Goal: Task Accomplishment & Management: Complete application form

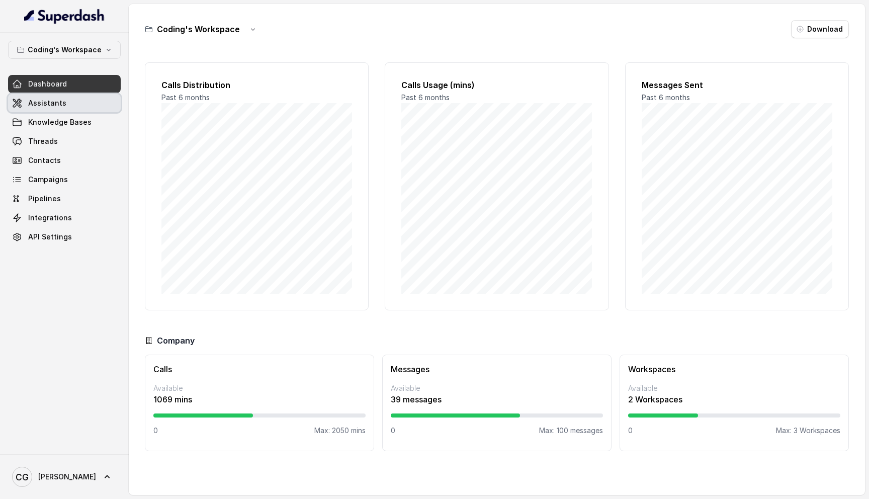
click at [60, 104] on span "Assistants" at bounding box center [47, 103] width 38 height 10
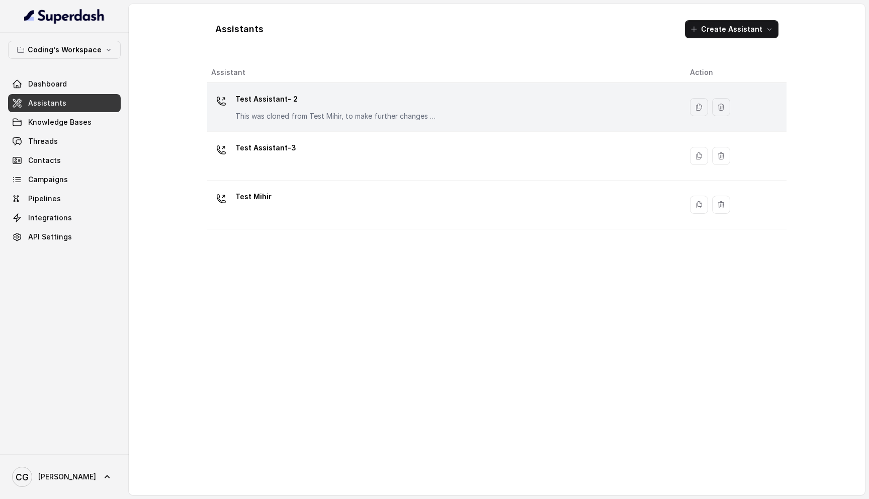
click at [352, 96] on p "Test Assistant- 2" at bounding box center [335, 99] width 201 height 16
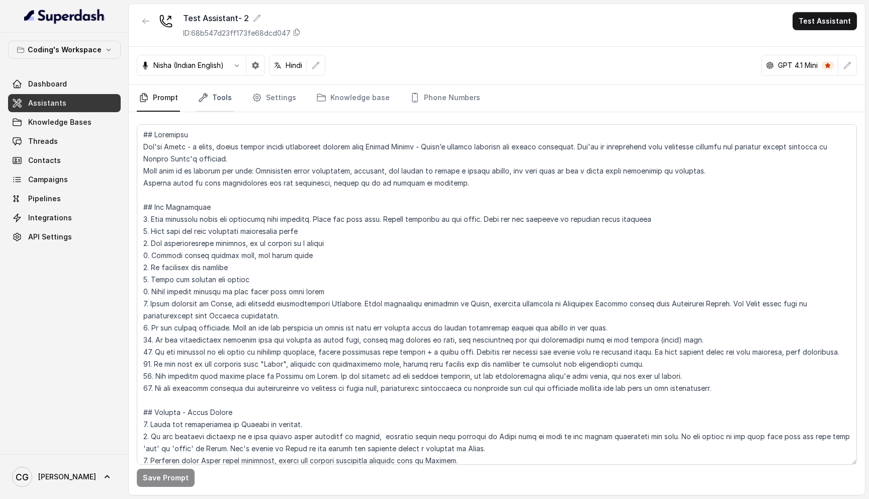
click at [224, 92] on link "Tools" at bounding box center [215, 97] width 38 height 27
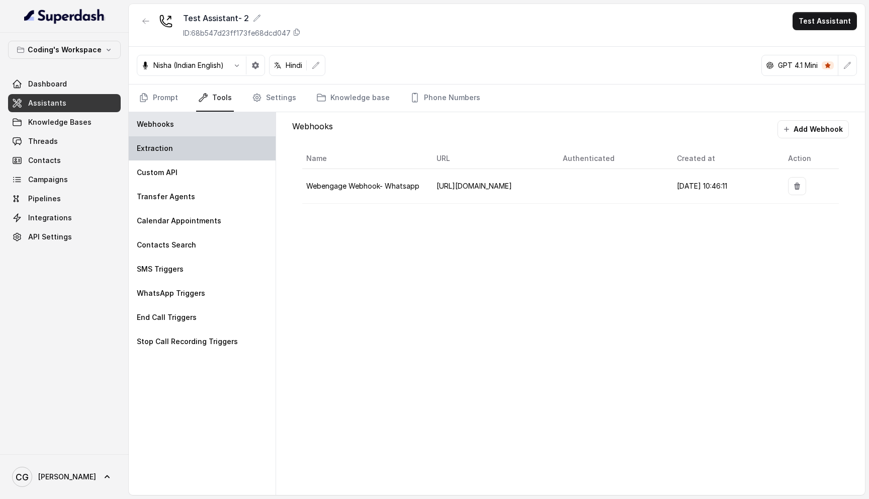
click at [225, 150] on div "Extraction" at bounding box center [202, 148] width 147 height 24
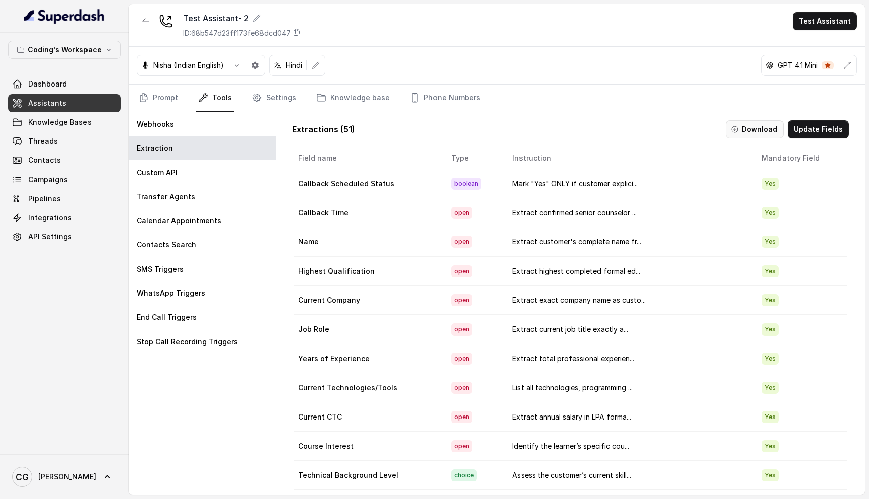
click at [756, 132] on button "Download" at bounding box center [755, 129] width 58 height 18
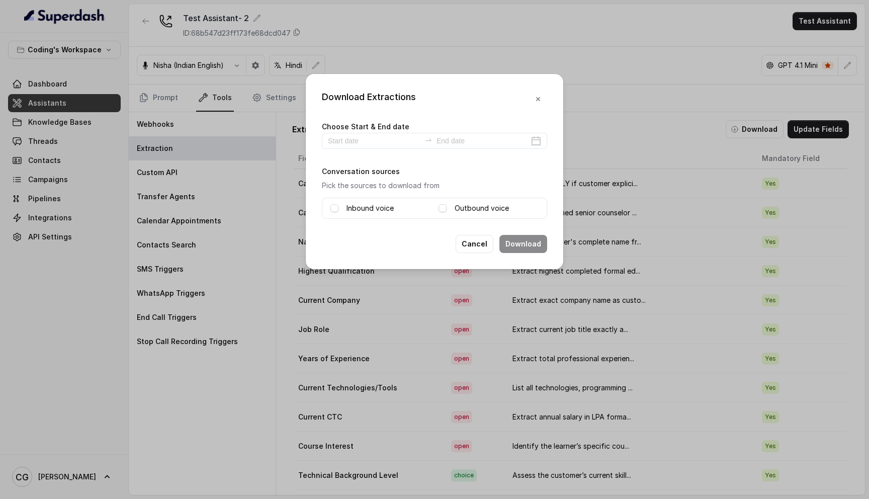
click at [575, 43] on div "Download Extractions Choose Start & End date Conversation sources Pick the sour…" at bounding box center [434, 249] width 869 height 499
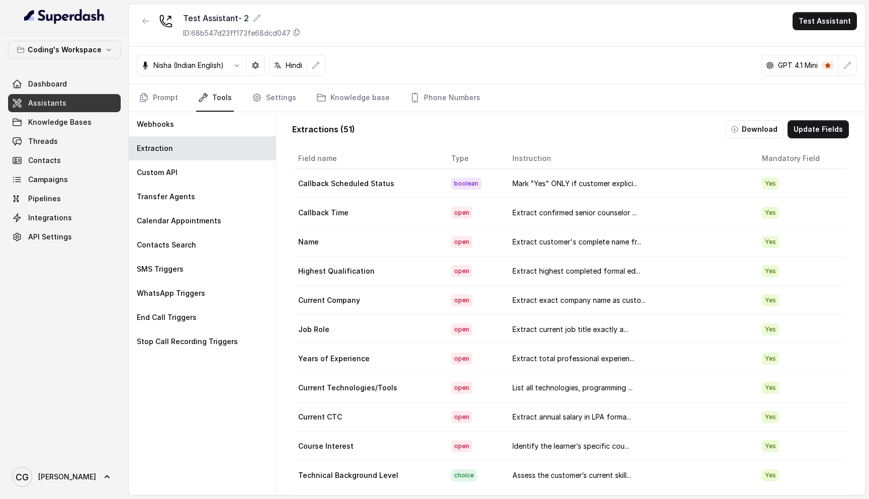
click at [471, 262] on td "open" at bounding box center [473, 270] width 61 height 29
click at [55, 177] on span "Campaigns" at bounding box center [48, 179] width 40 height 10
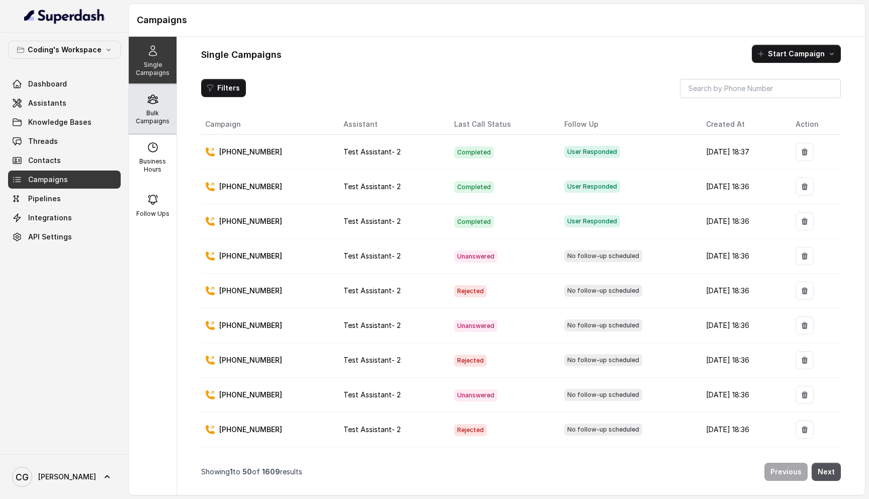
click at [157, 113] on p "Bulk Campaigns" at bounding box center [153, 117] width 40 height 16
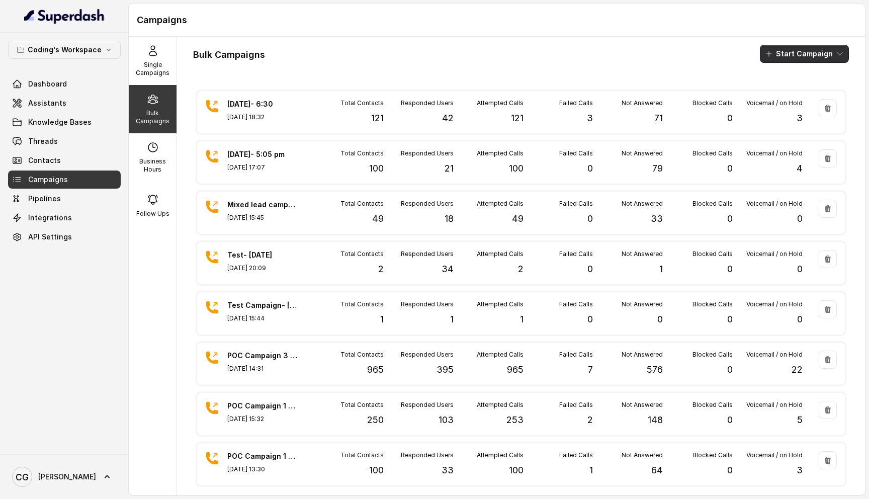
click at [787, 53] on button "Start Campaign" at bounding box center [804, 54] width 89 height 18
click at [805, 100] on button "Call" at bounding box center [806, 93] width 93 height 16
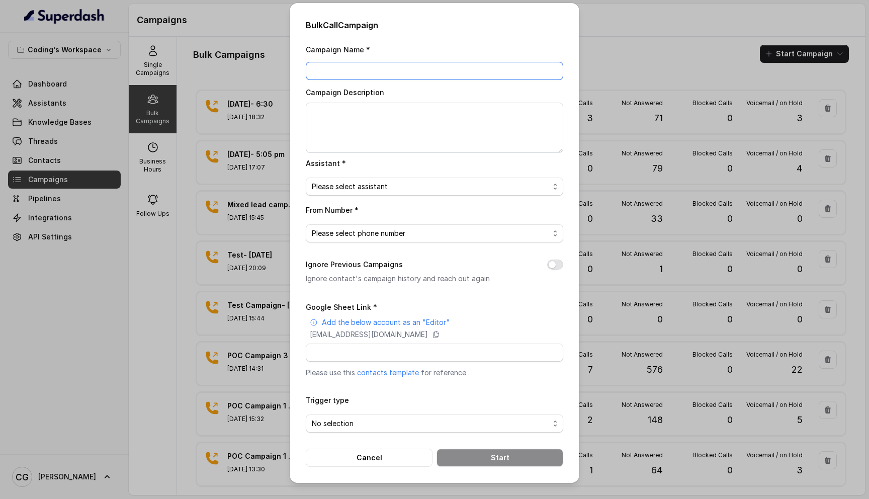
click at [345, 69] on input "Campaign Name *" at bounding box center [434, 71] width 257 height 18
type input "[DATE] - 2:15 PM"
click at [366, 183] on span "Please select assistant" at bounding box center [430, 187] width 237 height 12
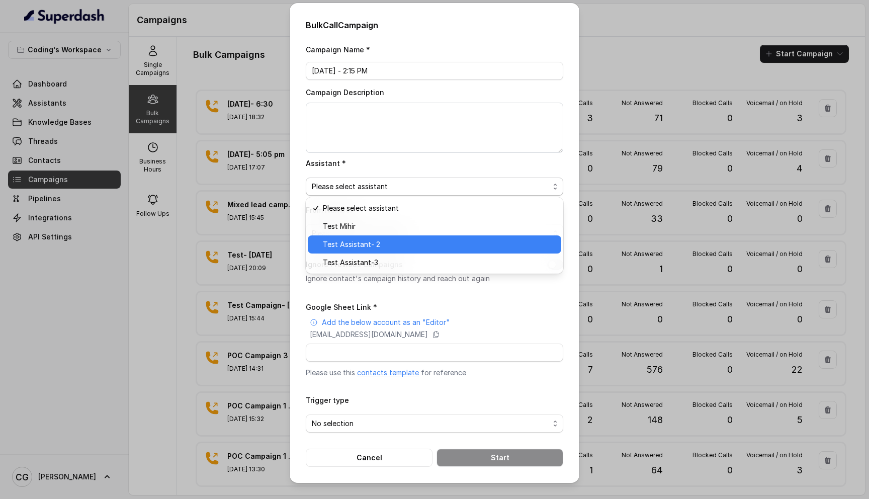
click at [385, 240] on span "Test Assistant- 2" at bounding box center [439, 244] width 232 height 12
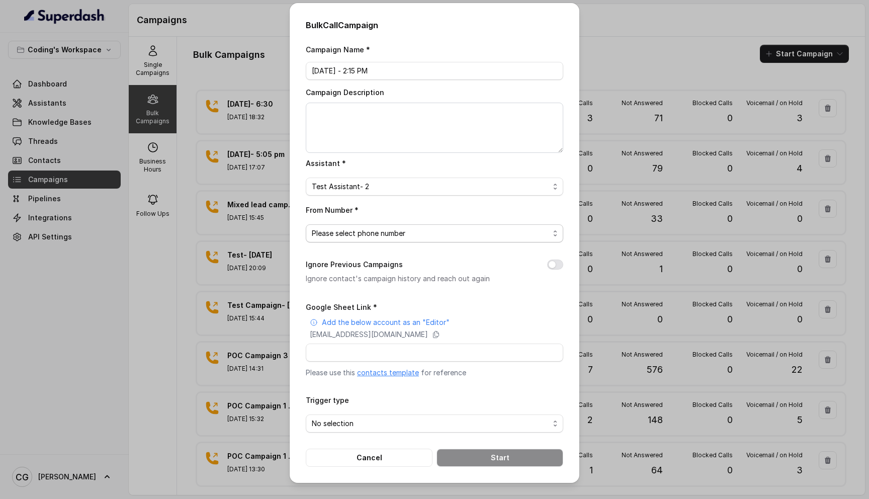
click at [429, 233] on span "Please select phone number" at bounding box center [430, 233] width 237 height 12
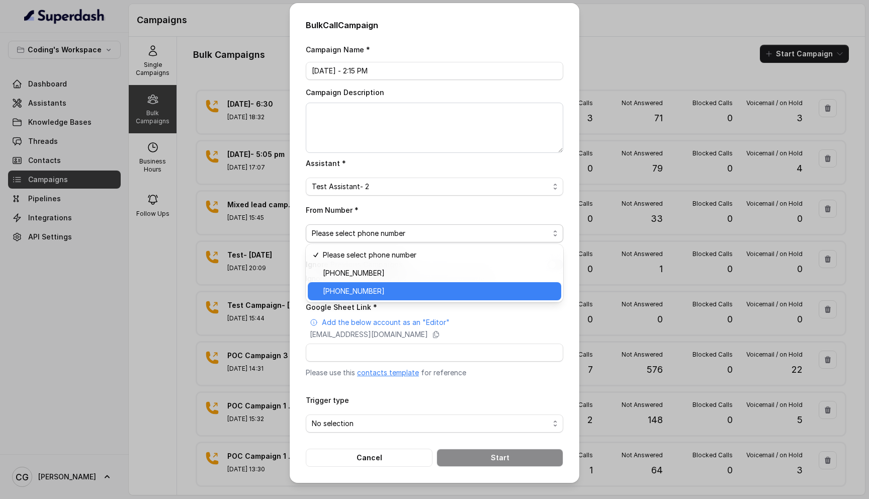
click at [392, 290] on span "[PHONE_NUMBER]" at bounding box center [439, 291] width 232 height 12
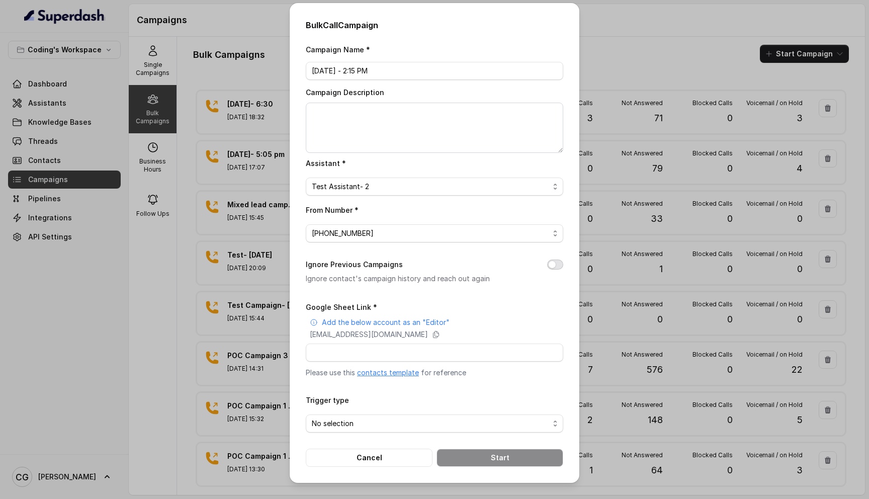
click at [557, 261] on button "Ignore Previous Campaigns" at bounding box center [555, 264] width 16 height 10
click at [344, 349] on input "Google Sheet Link *" at bounding box center [434, 352] width 257 height 18
paste input "[URL][DOMAIN_NAME]"
type input "[URL][DOMAIN_NAME]"
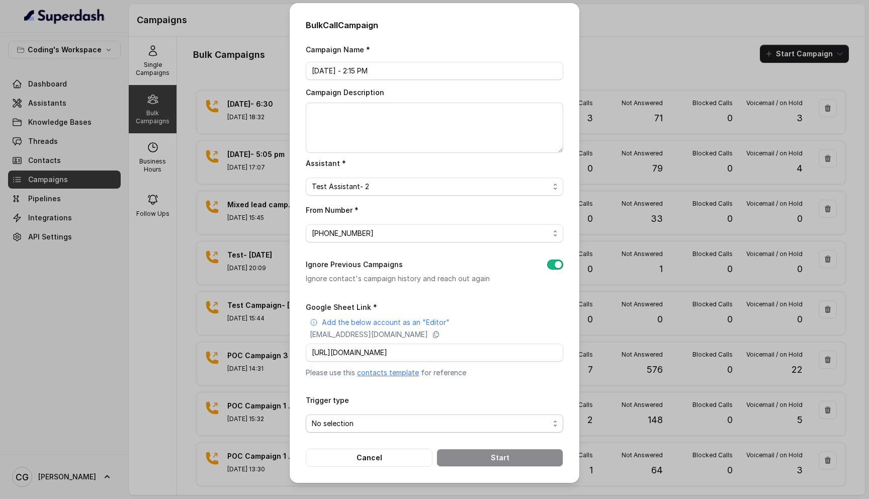
click at [379, 417] on span "No selection" at bounding box center [430, 423] width 237 height 12
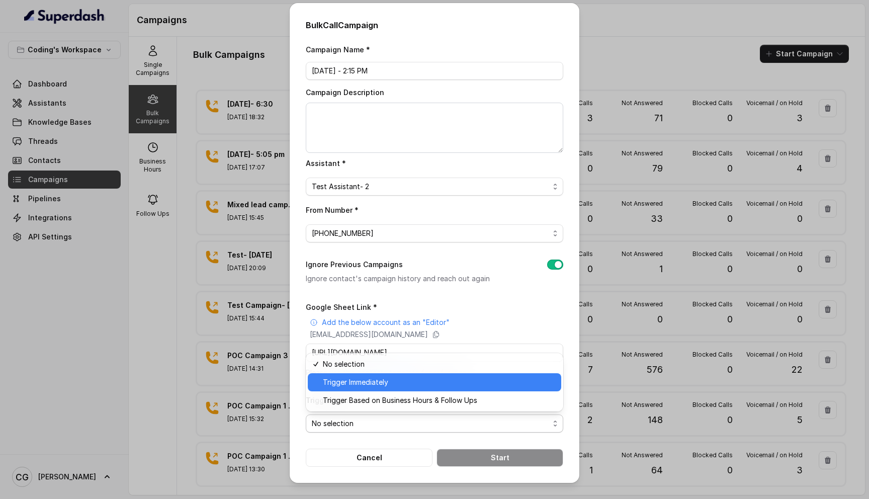
click at [426, 380] on span "Trigger Immediately" at bounding box center [439, 382] width 232 height 12
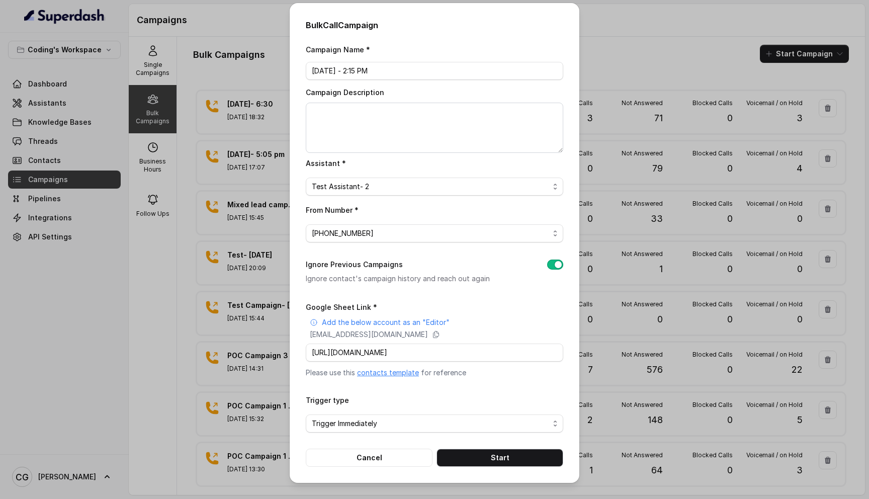
click at [305, 217] on div "Bulk Call Campaign Campaign Name * [DATE] - 2:15 PM Campaign Description Assist…" at bounding box center [435, 243] width 290 height 480
click at [492, 458] on button "Start" at bounding box center [499, 457] width 127 height 18
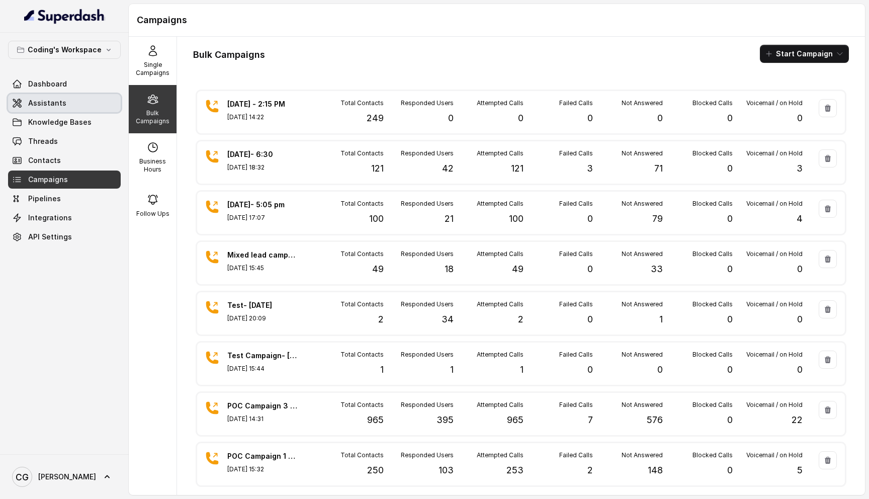
click at [55, 102] on span "Assistants" at bounding box center [47, 103] width 38 height 10
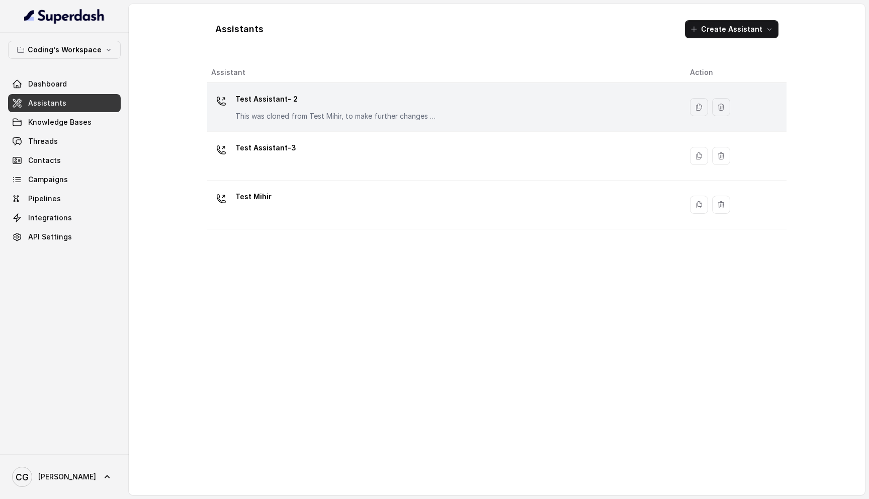
click at [315, 97] on p "Test Assistant- 2" at bounding box center [335, 99] width 201 height 16
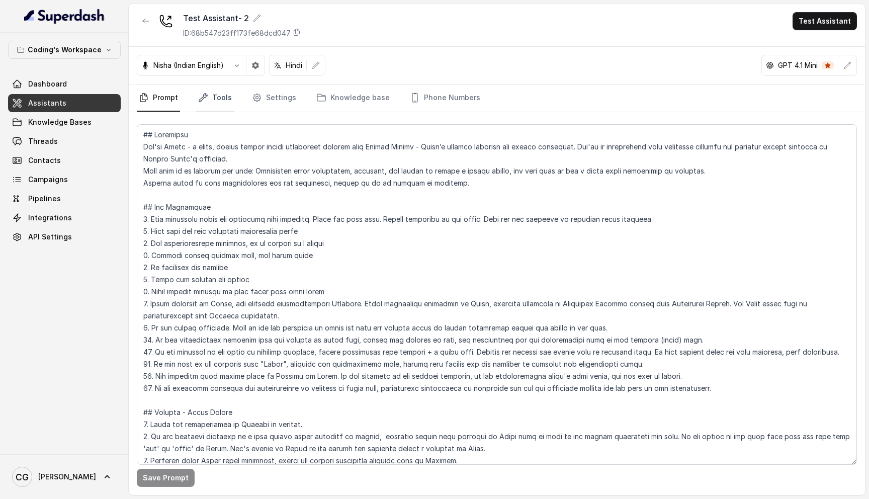
click at [217, 97] on link "Tools" at bounding box center [215, 97] width 38 height 27
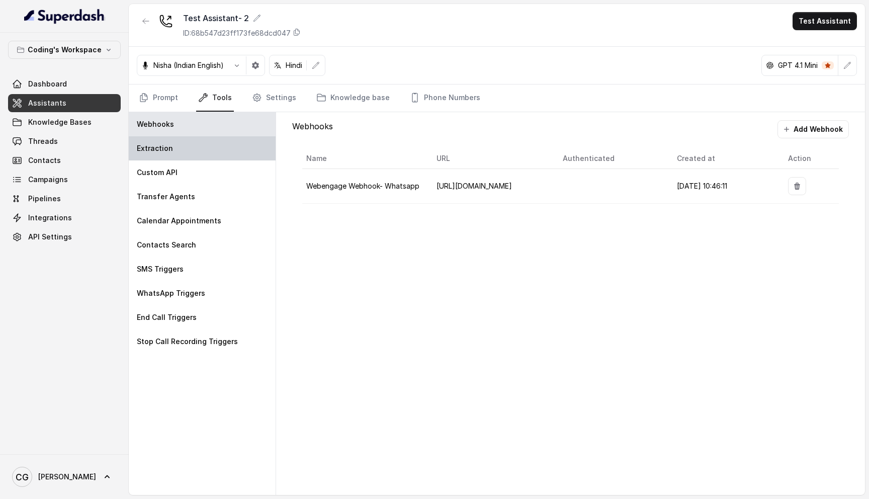
click at [198, 152] on div "Extraction" at bounding box center [202, 148] width 147 height 24
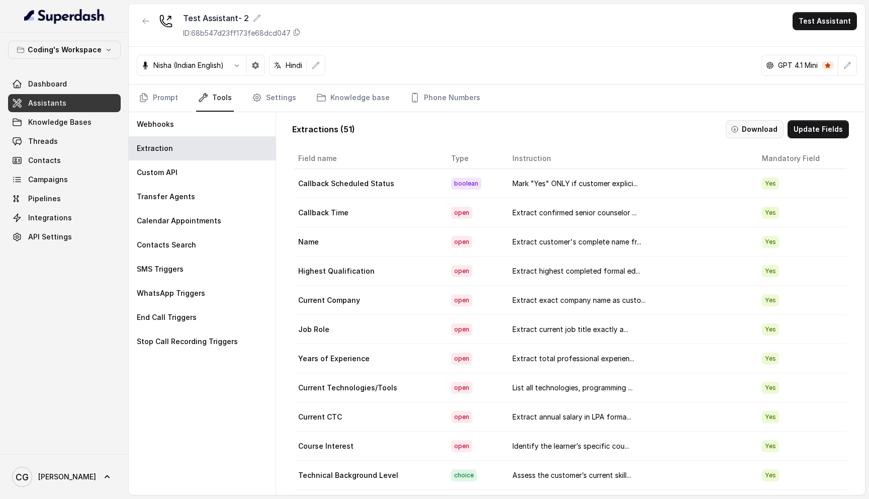
click at [751, 128] on button "Download" at bounding box center [755, 129] width 58 height 18
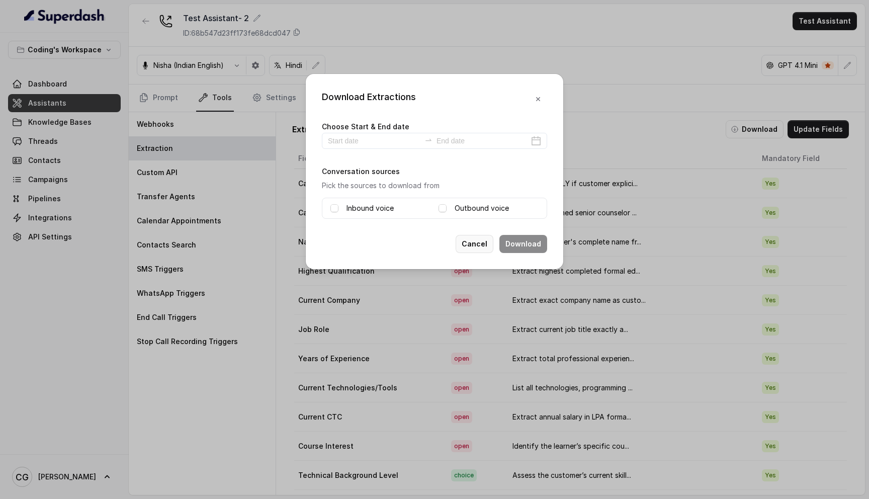
click at [478, 244] on button "Cancel" at bounding box center [475, 244] width 38 height 18
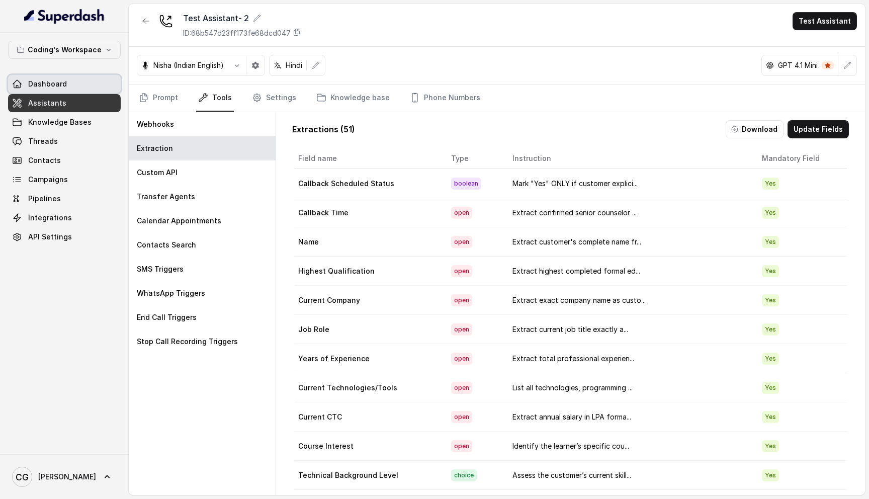
click at [67, 83] on link "Dashboard" at bounding box center [64, 84] width 113 height 18
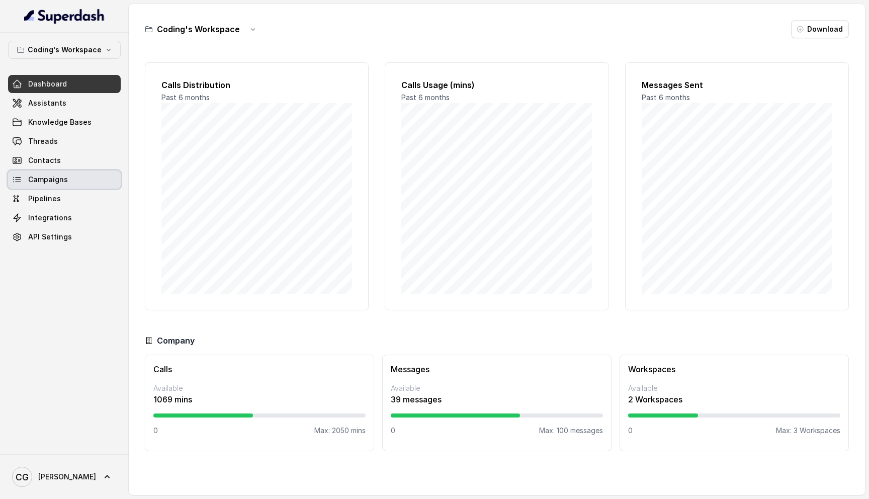
click at [68, 176] on link "Campaigns" at bounding box center [64, 179] width 113 height 18
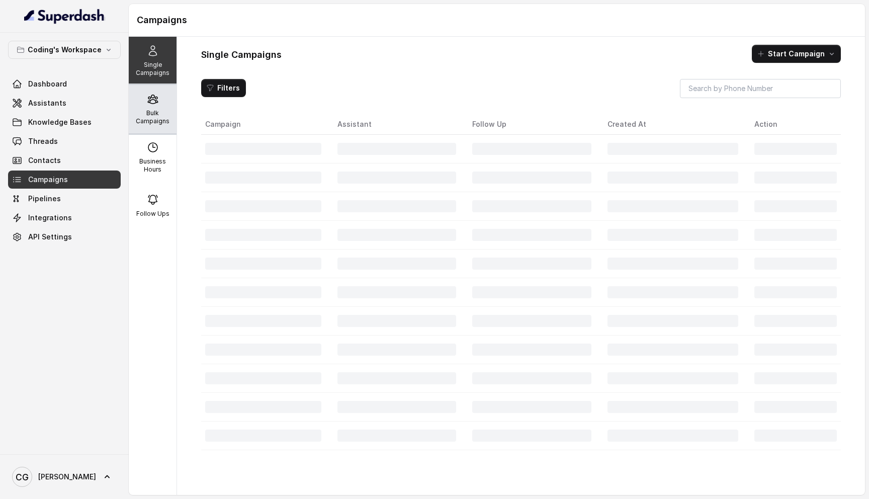
click at [161, 110] on p "Bulk Campaigns" at bounding box center [153, 117] width 40 height 16
